Goal: Transaction & Acquisition: Download file/media

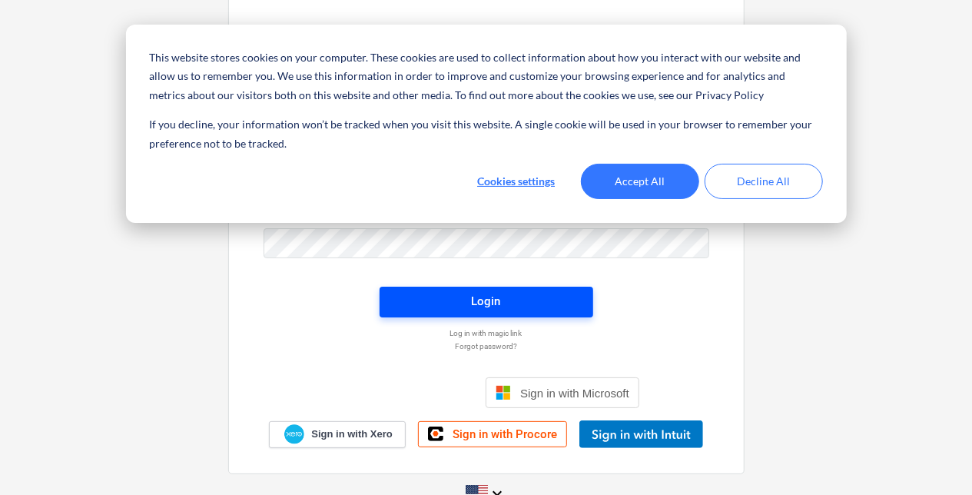
type input "[EMAIL_ADDRESS][DOMAIN_NAME]"
click at [491, 303] on div "Login" at bounding box center [486, 301] width 29 height 20
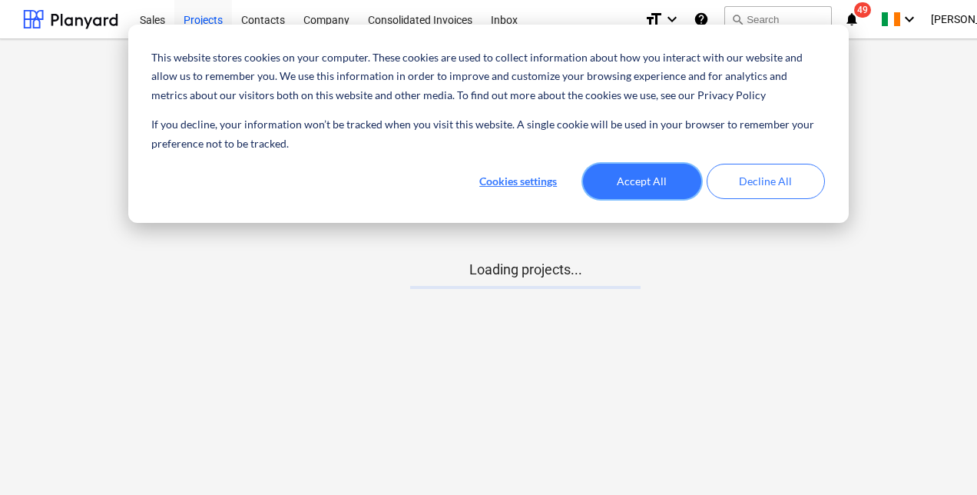
click at [652, 180] on button "Accept All" at bounding box center [642, 181] width 118 height 35
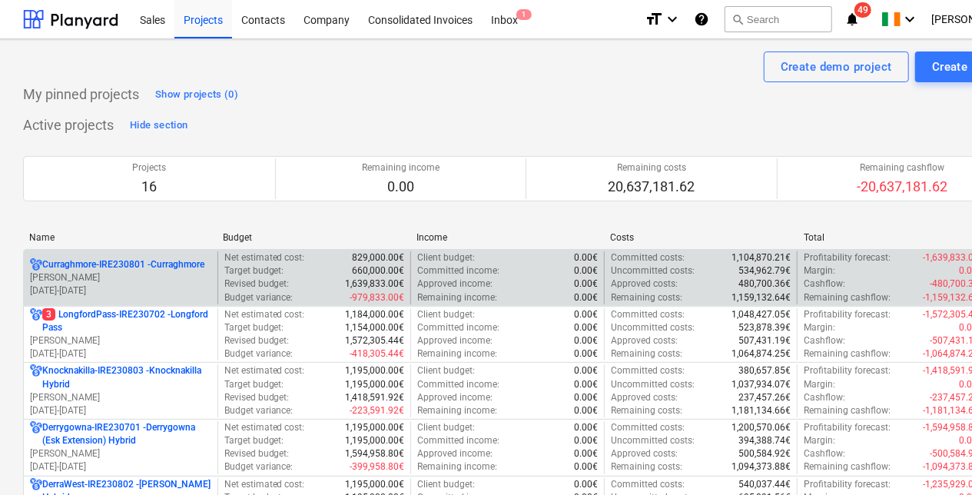
click at [177, 263] on p "Curraghmore-IRE230801 - [GEOGRAPHIC_DATA]" at bounding box center [123, 264] width 162 height 13
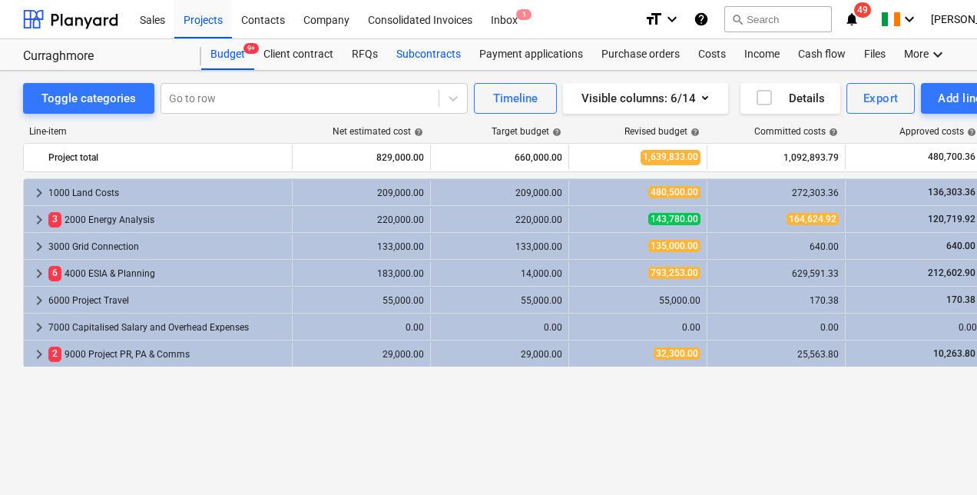
click at [432, 55] on div "Subcontracts" at bounding box center [428, 54] width 83 height 31
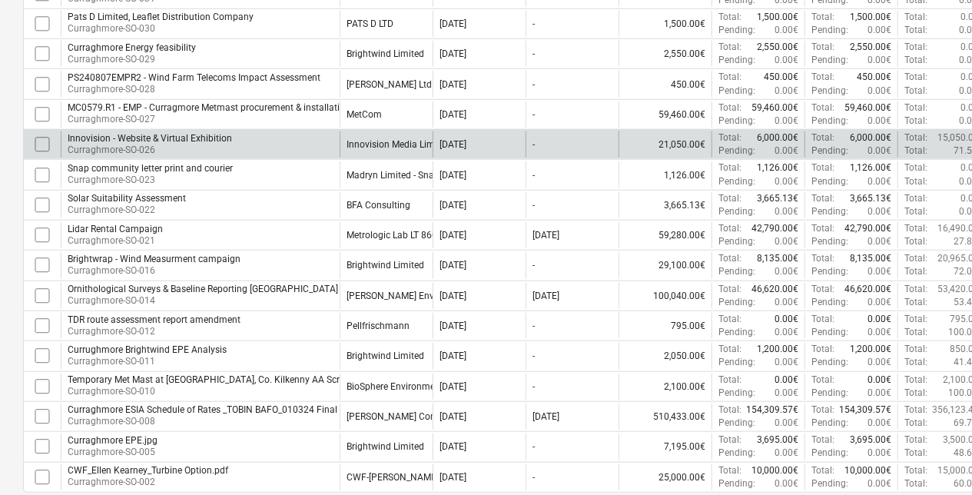
scroll to position [538, 0]
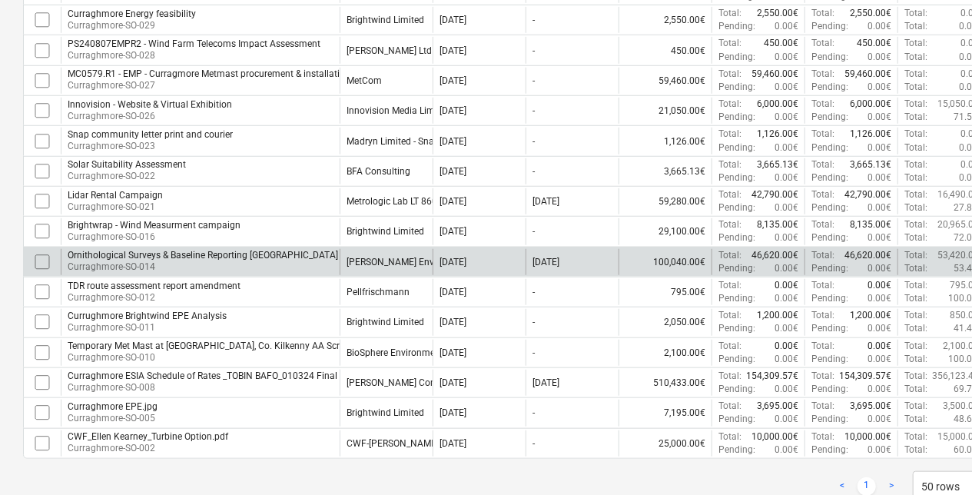
click at [304, 260] on p "Curraghmore-SO-014" at bounding box center [203, 266] width 270 height 13
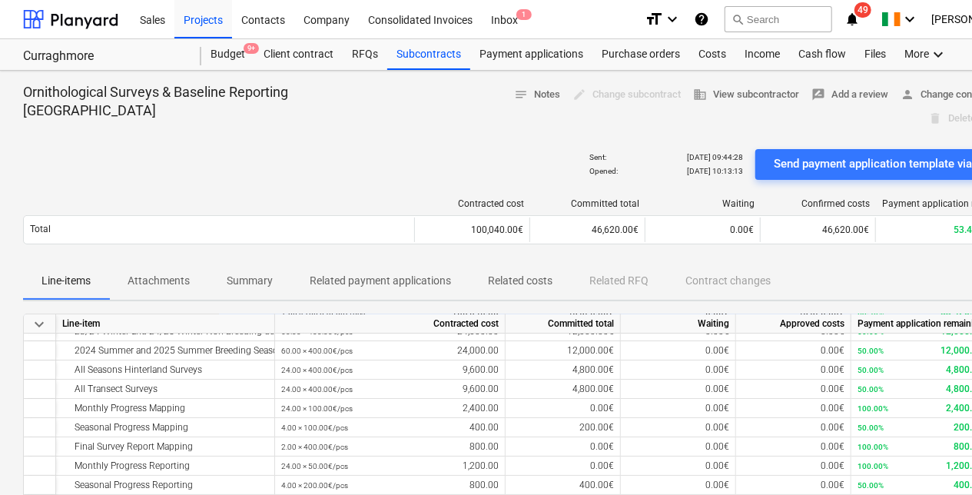
click at [254, 284] on p "Summary" at bounding box center [250, 281] width 46 height 16
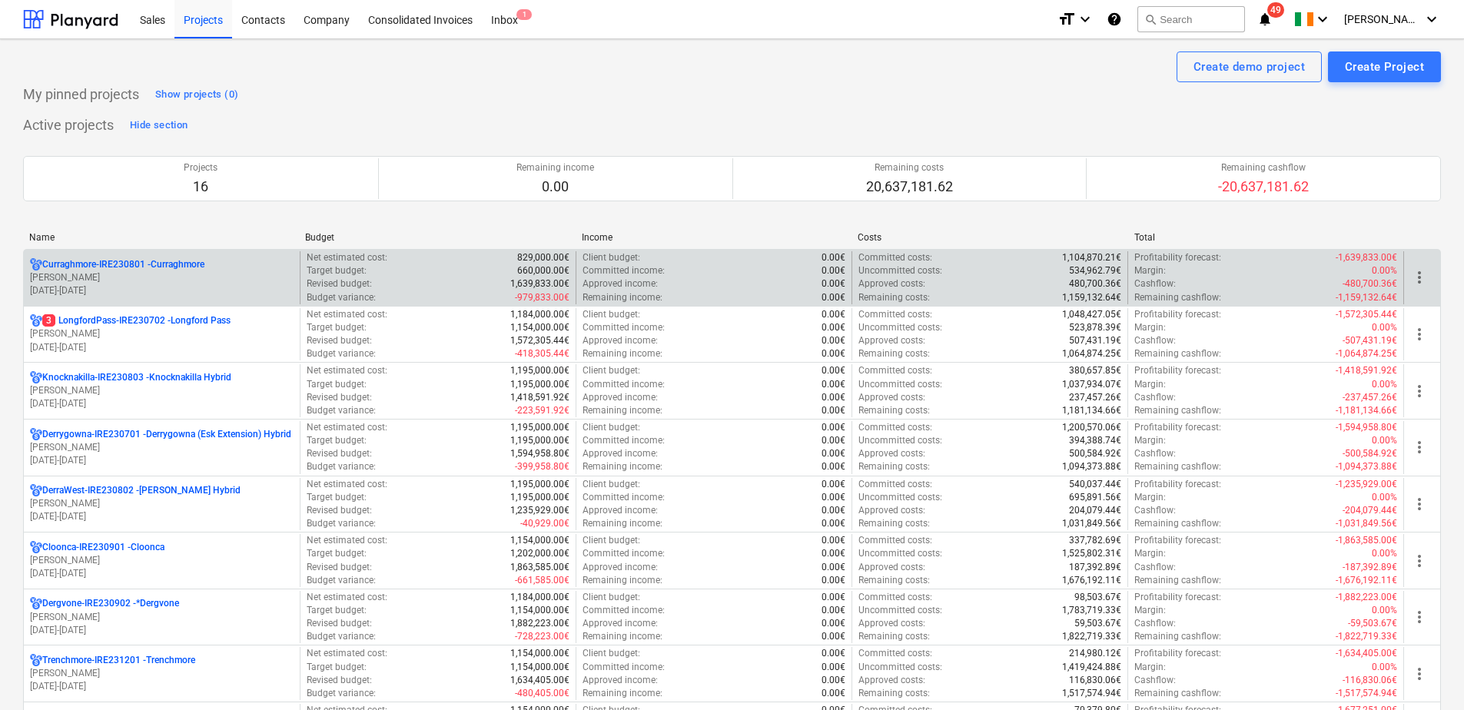
click at [157, 280] on p "[PERSON_NAME]" at bounding box center [162, 277] width 264 height 13
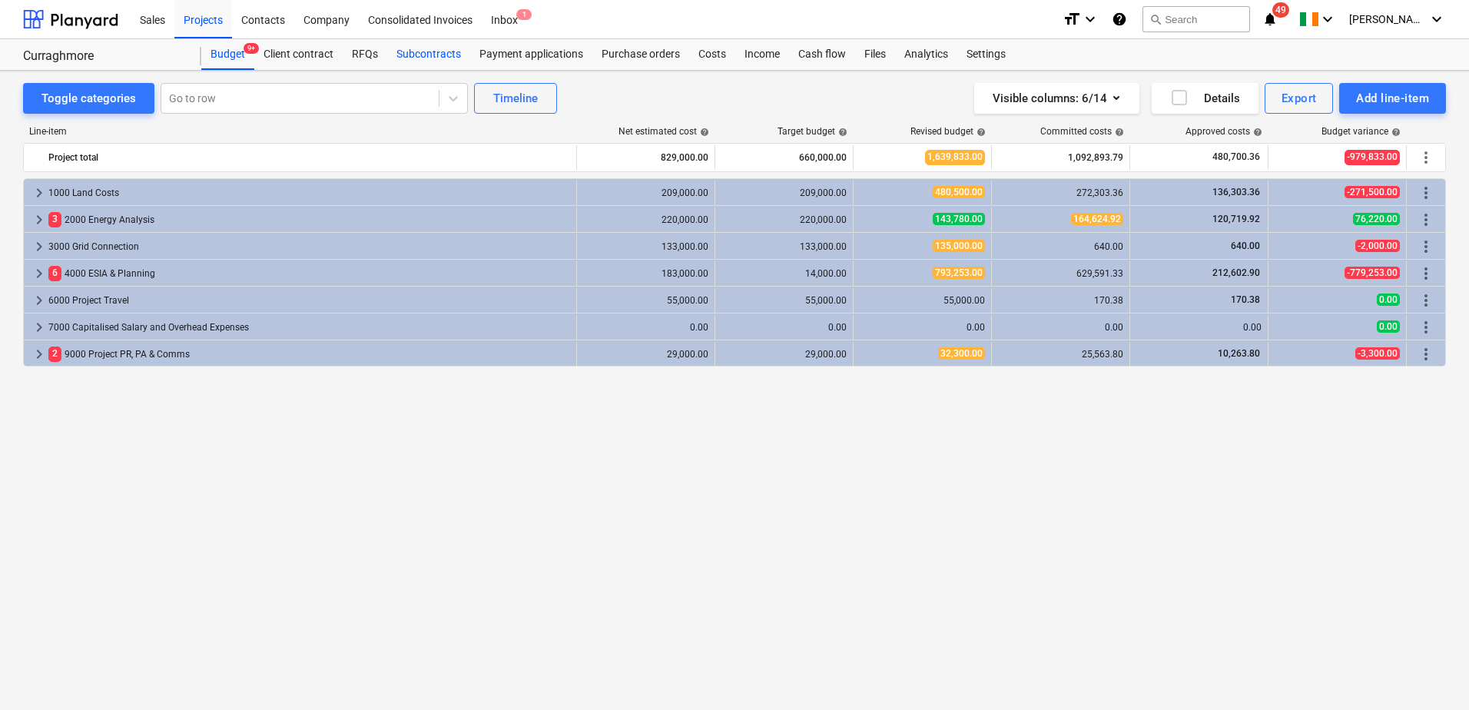
click at [404, 54] on div "Subcontracts" at bounding box center [428, 54] width 83 height 31
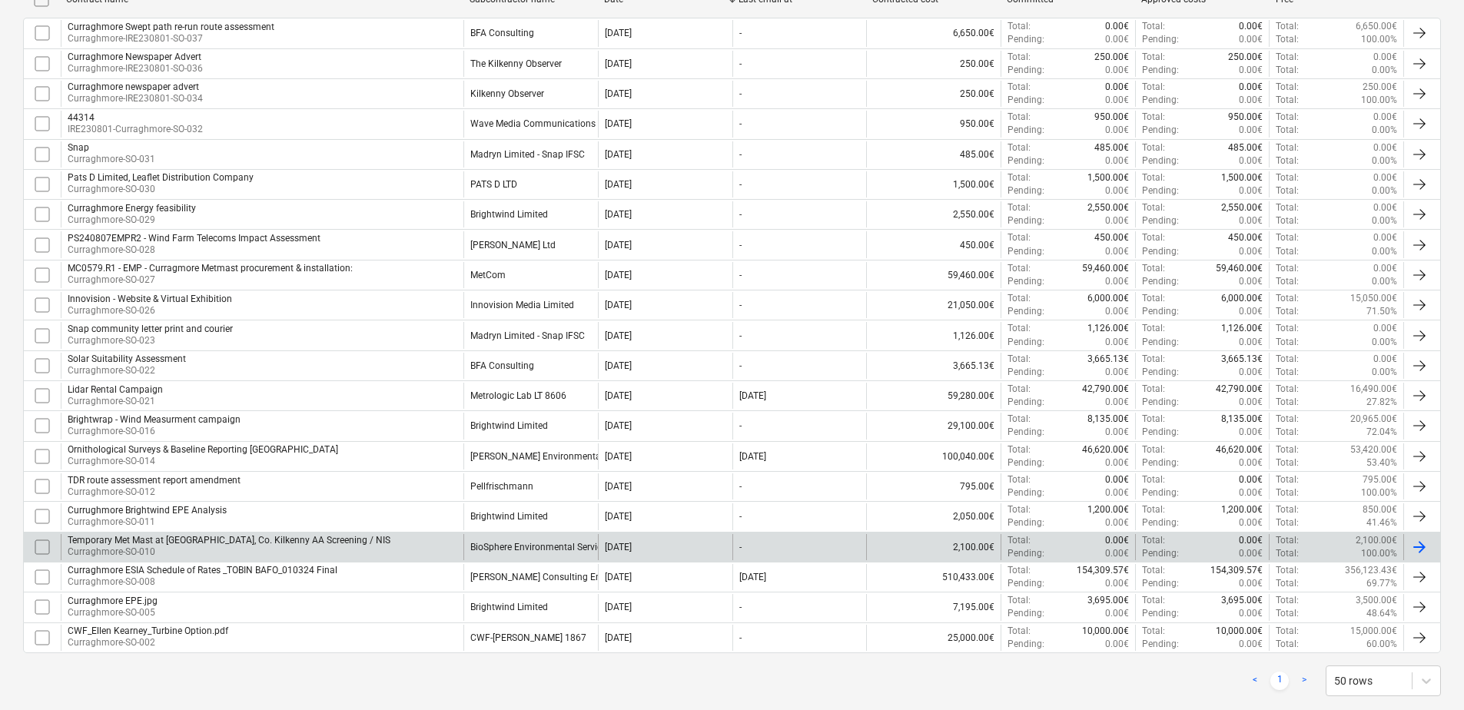
scroll to position [373, 0]
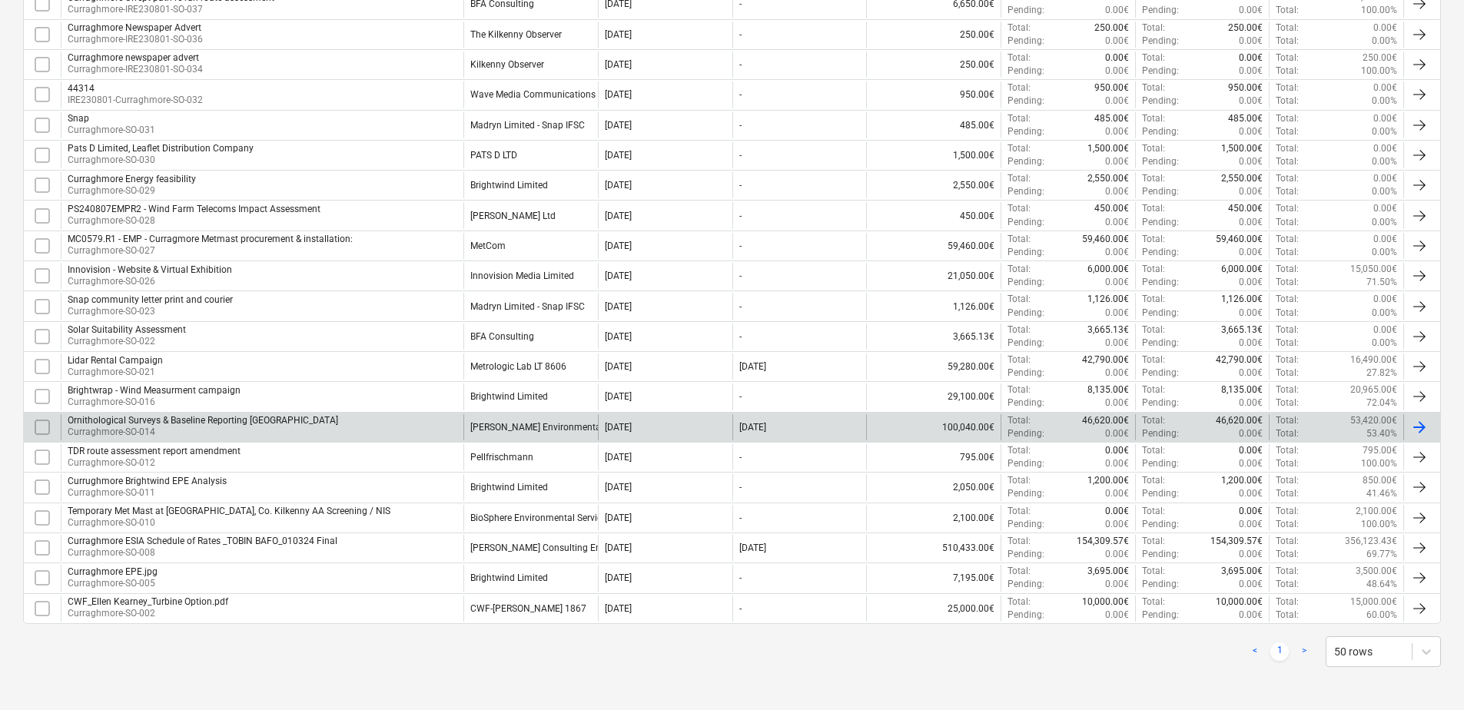
click at [510, 423] on div "[PERSON_NAME] Environmental Consultants Ltd" at bounding box center [570, 427] width 201 height 11
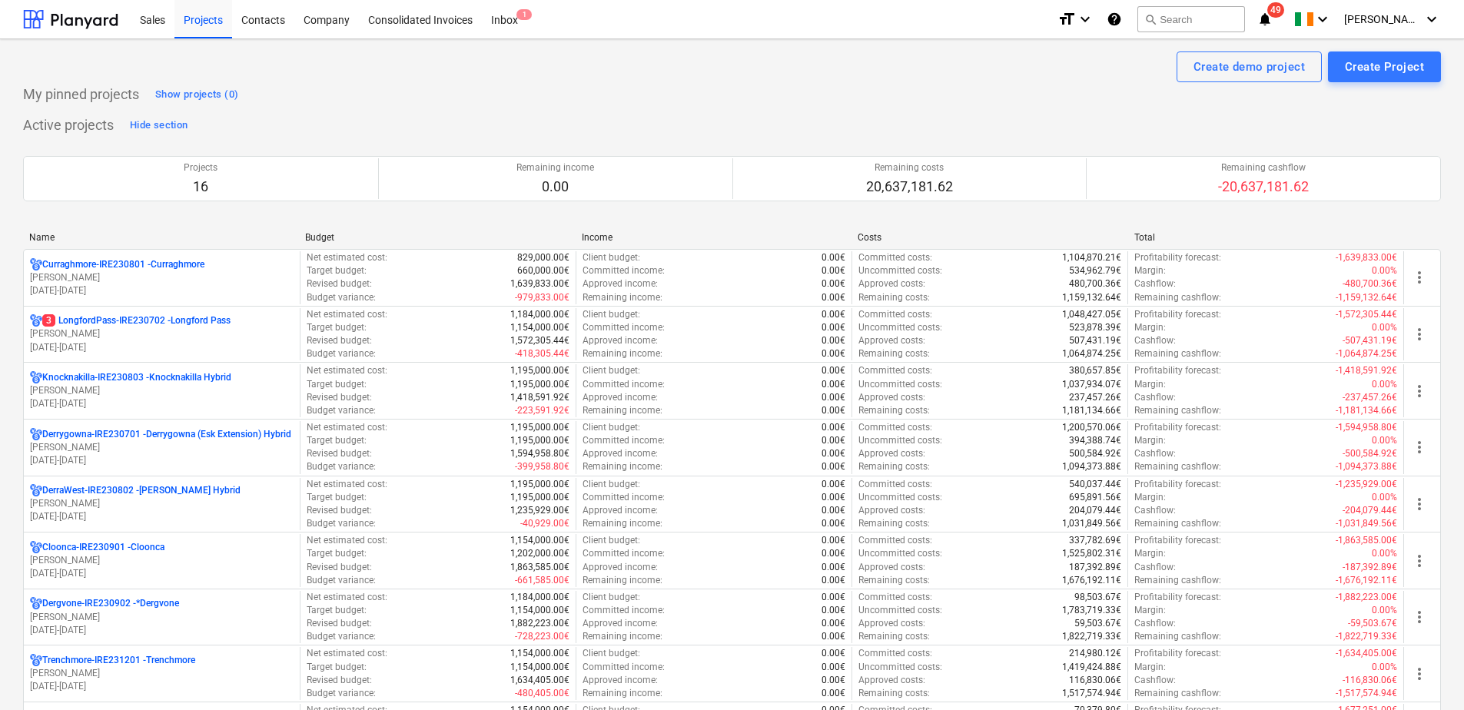
click at [163, 276] on p "[PERSON_NAME]" at bounding box center [162, 277] width 264 height 13
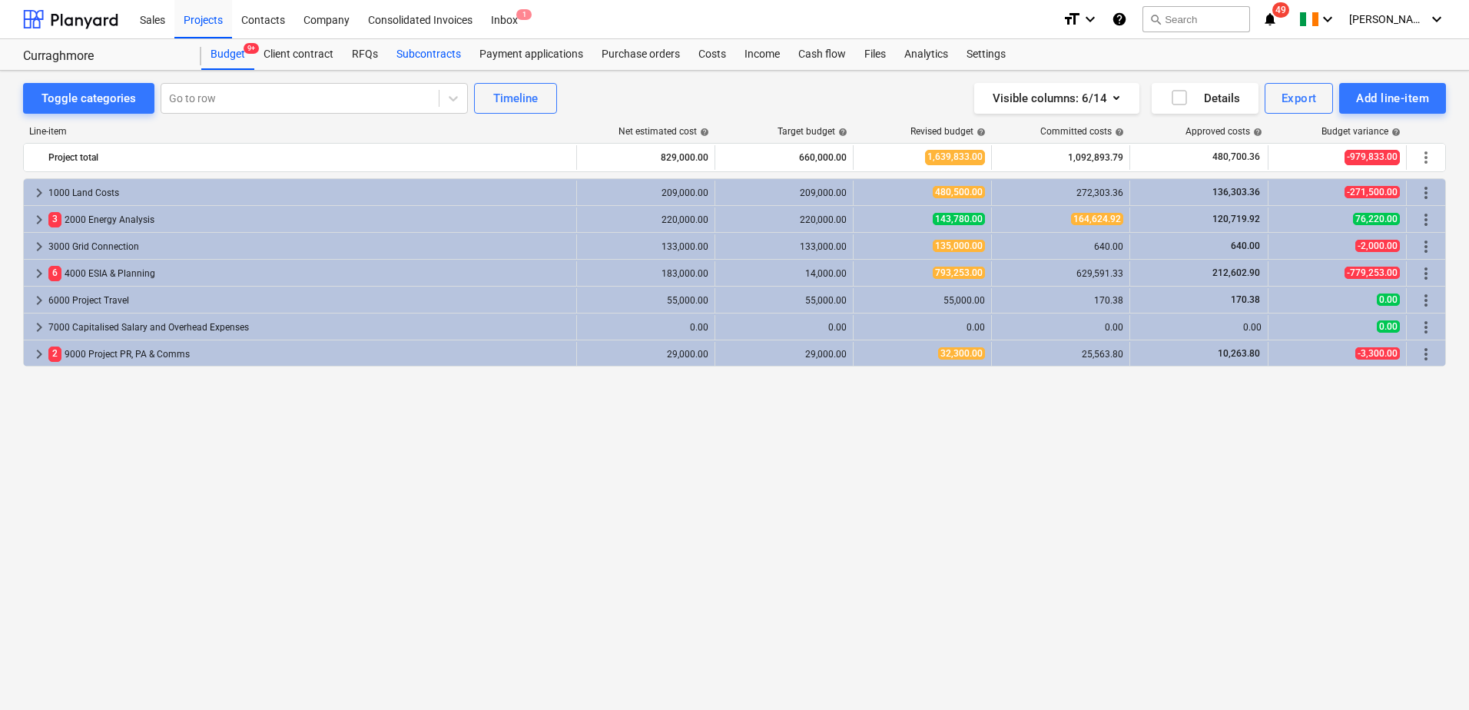
click at [426, 56] on div "Subcontracts" at bounding box center [428, 54] width 83 height 31
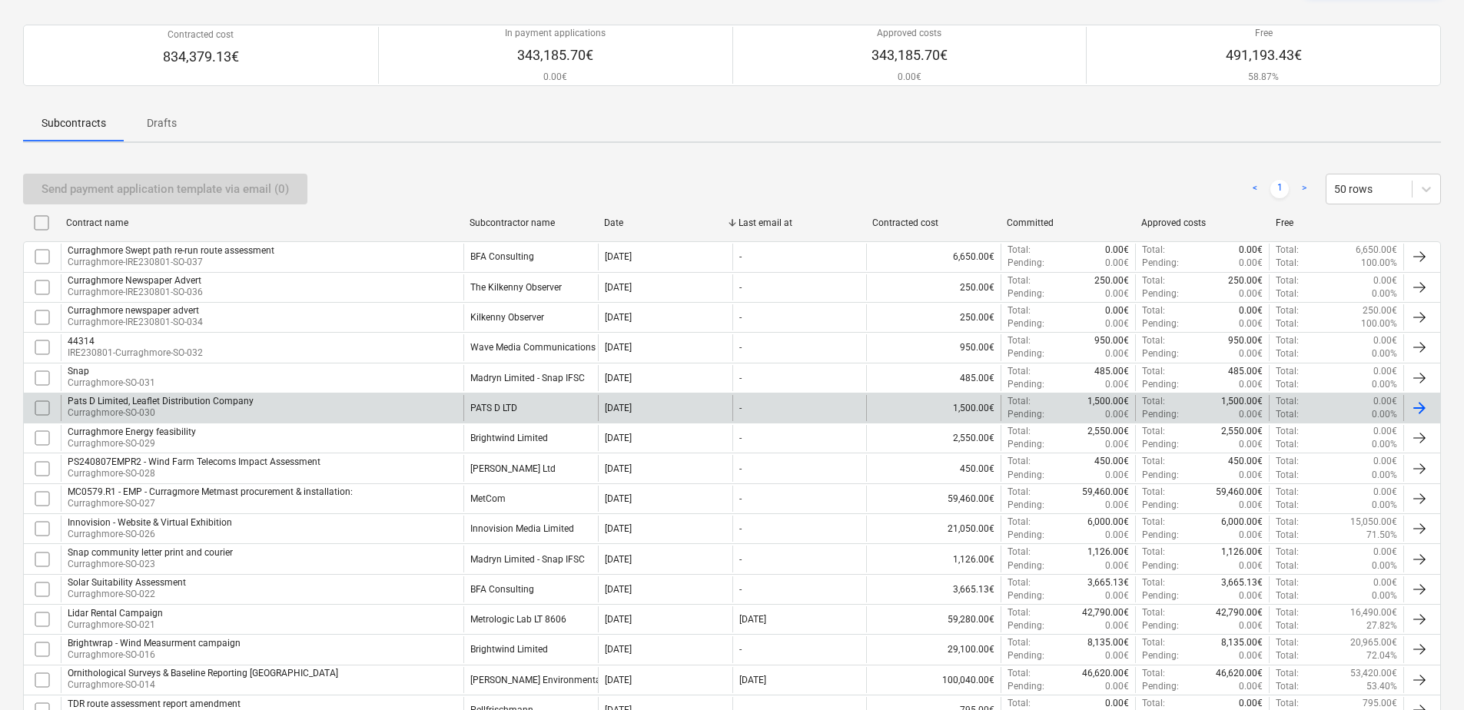
scroll to position [373, 0]
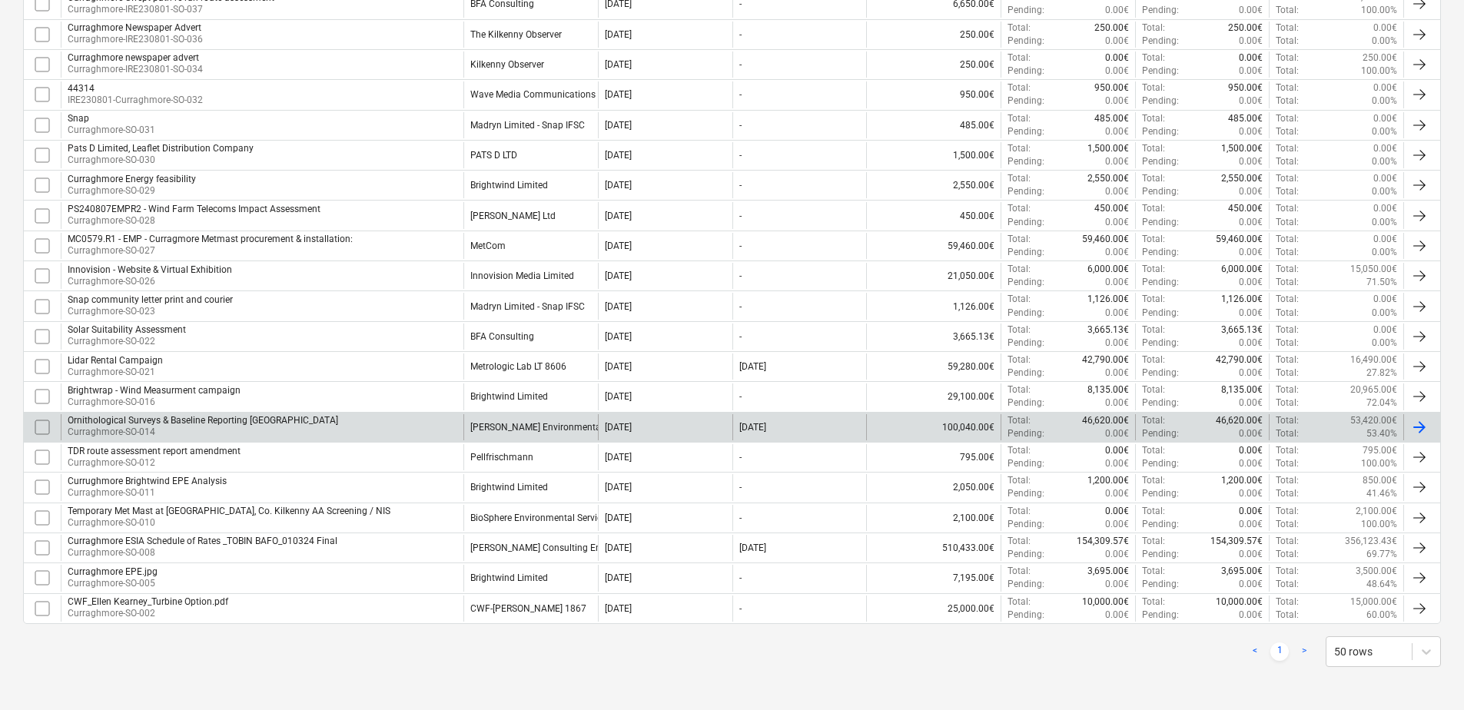
click at [1409, 426] on div at bounding box center [1421, 427] width 37 height 26
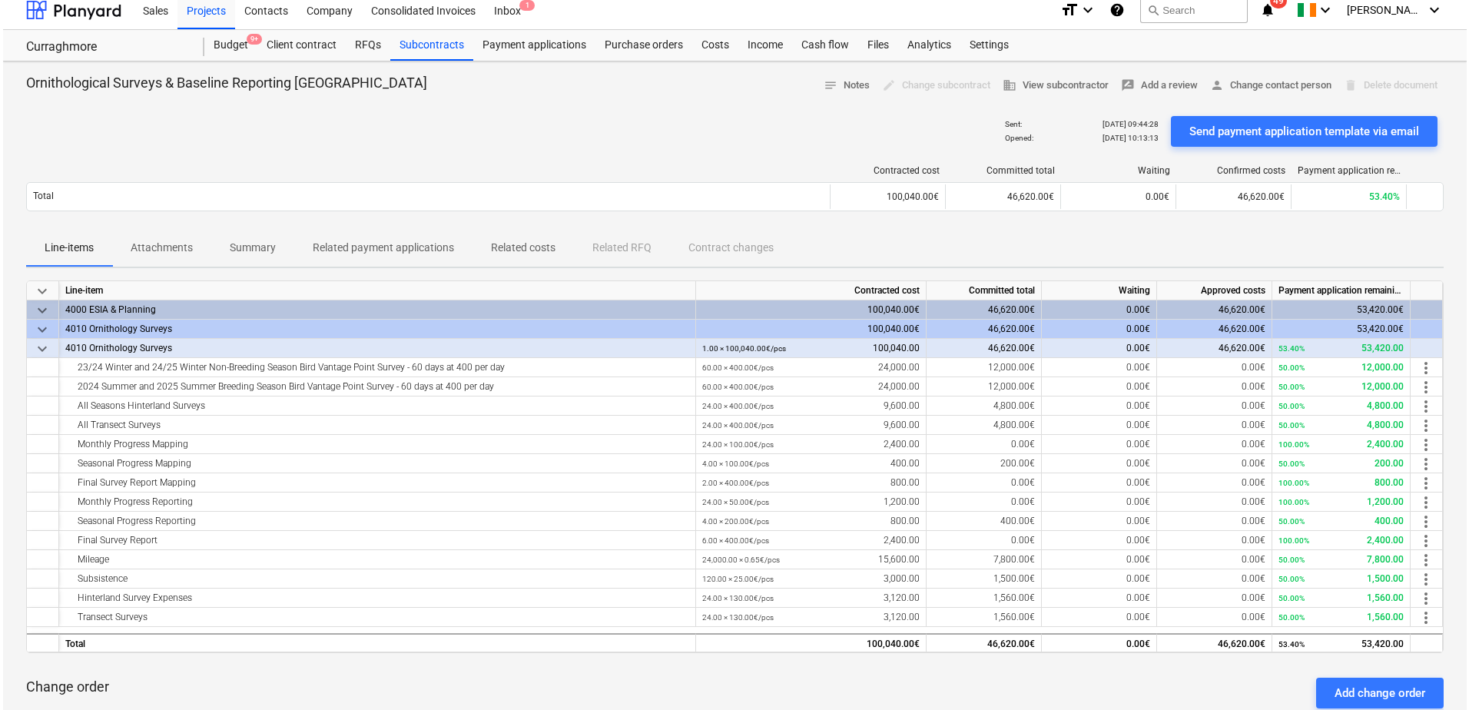
scroll to position [8, 0]
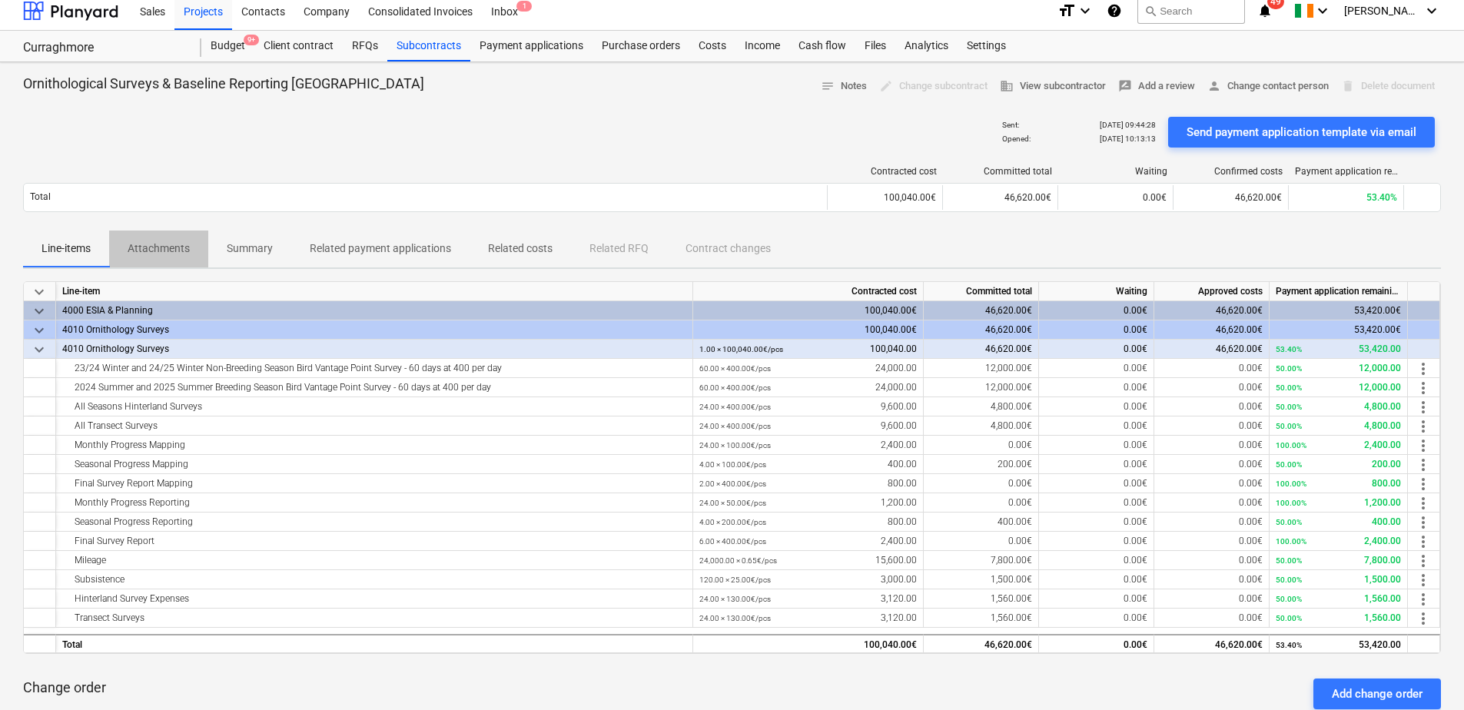
click at [158, 252] on p "Attachments" at bounding box center [159, 249] width 62 height 16
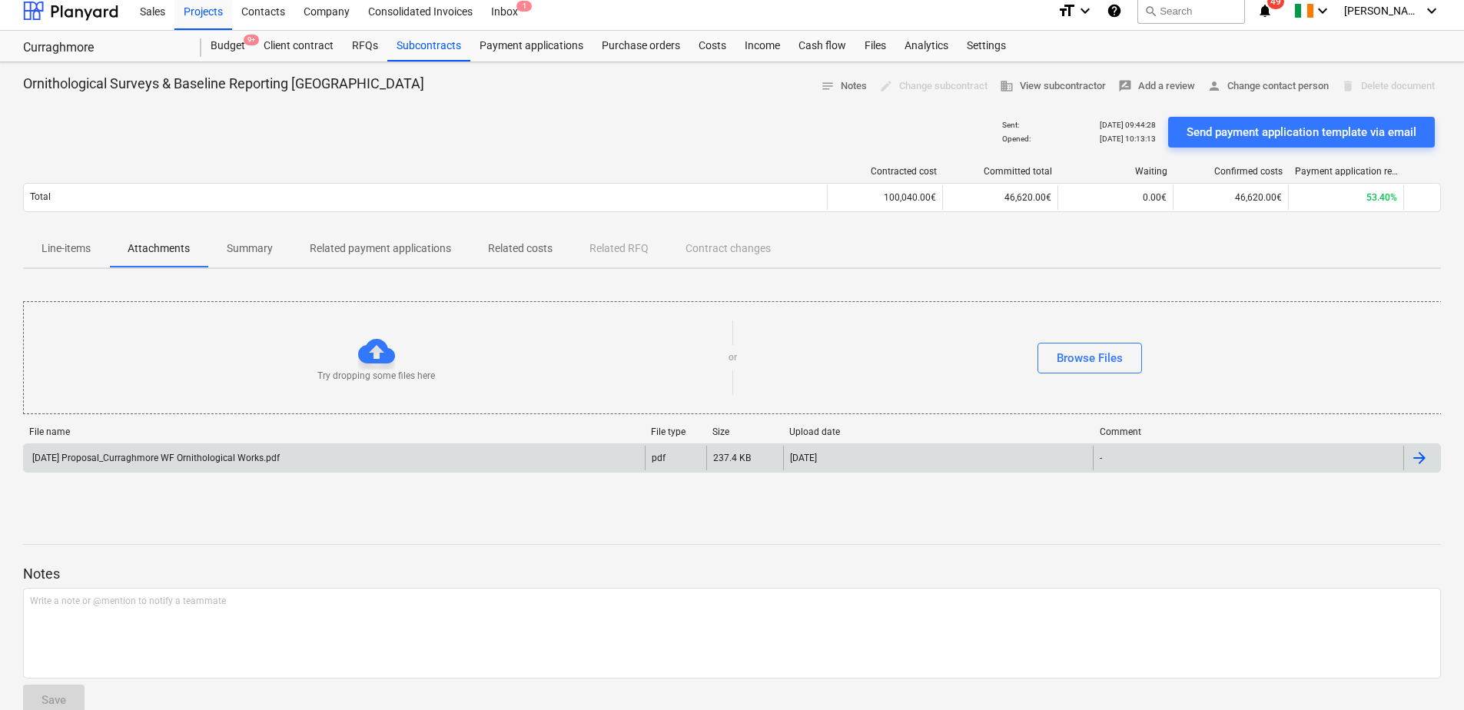
click at [252, 456] on div "2024.02.16 Proposal_Curraghmore WF Ornithological Works.pdf" at bounding box center [155, 458] width 250 height 11
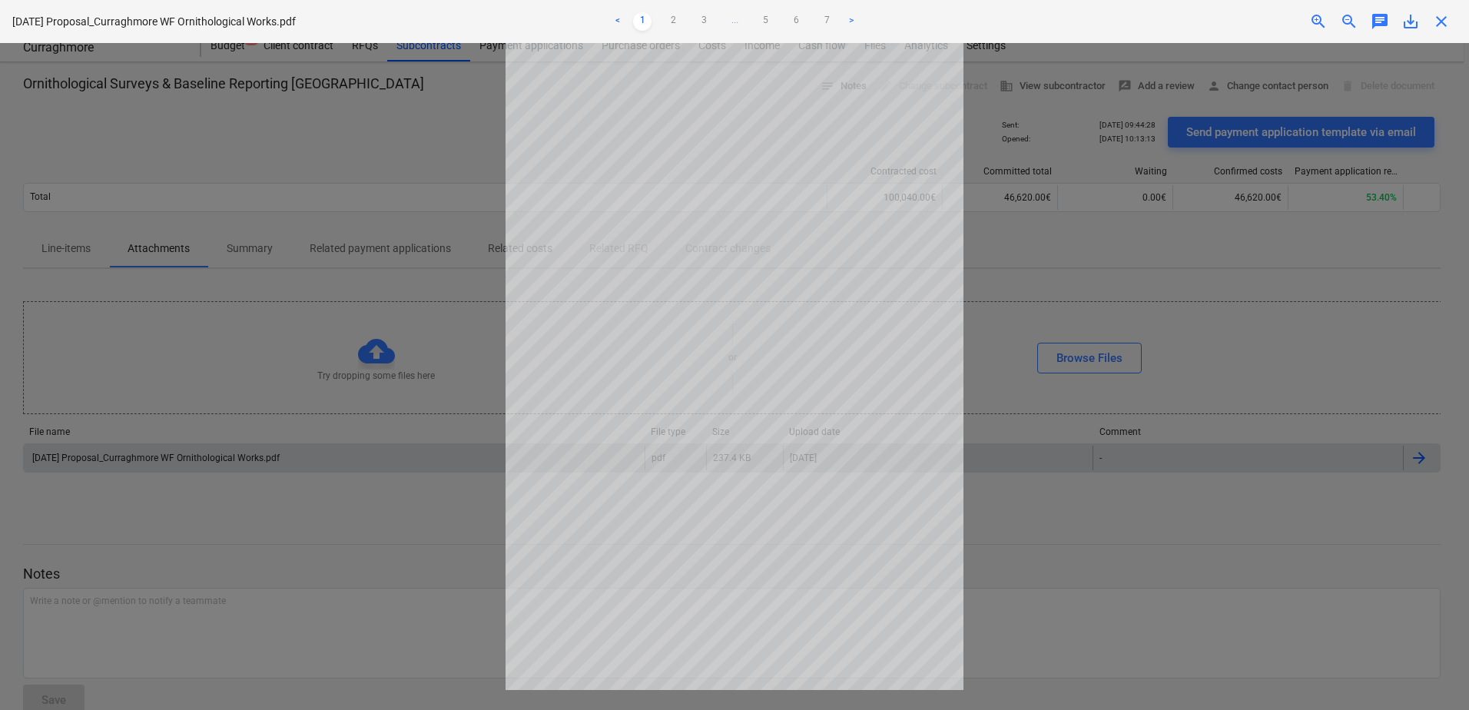
click at [852, 22] on link ">" at bounding box center [851, 21] width 18 height 18
click at [852, 20] on link ">" at bounding box center [851, 21] width 18 height 18
click at [851, 19] on link ">" at bounding box center [851, 21] width 18 height 18
click at [851, 18] on link ">" at bounding box center [851, 21] width 18 height 18
click at [850, 18] on link ">" at bounding box center [851, 21] width 18 height 18
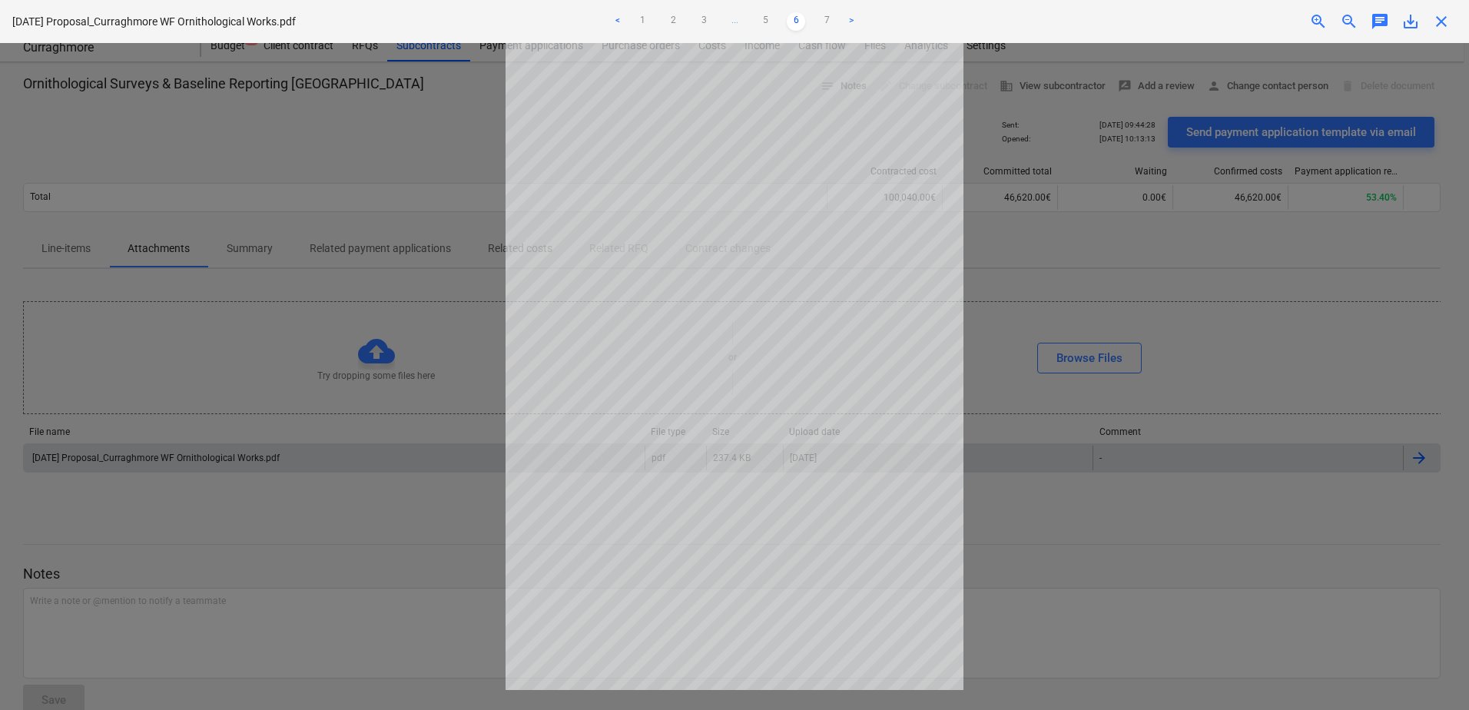
click at [850, 21] on link ">" at bounding box center [851, 21] width 18 height 18
click at [620, 21] on link "<" at bounding box center [618, 21] width 18 height 18
click at [618, 19] on link "<" at bounding box center [618, 21] width 18 height 18
click at [1415, 21] on span "save_alt" at bounding box center [1411, 21] width 18 height 18
